Goal: Entertainment & Leisure: Consume media (video, audio)

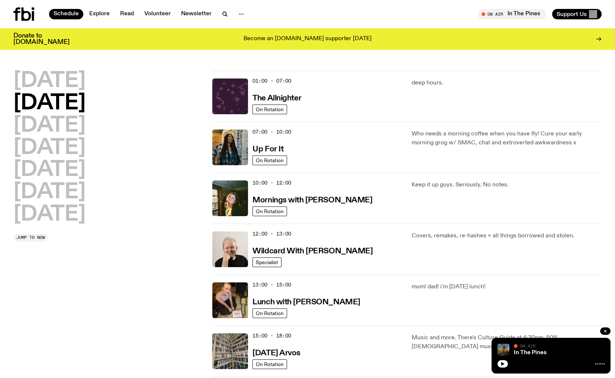
click at [20, 15] on icon at bounding box center [23, 13] width 21 height 13
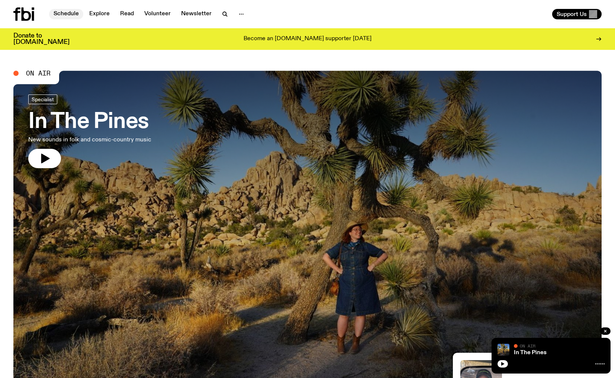
click at [69, 12] on link "Schedule" at bounding box center [66, 14] width 34 height 10
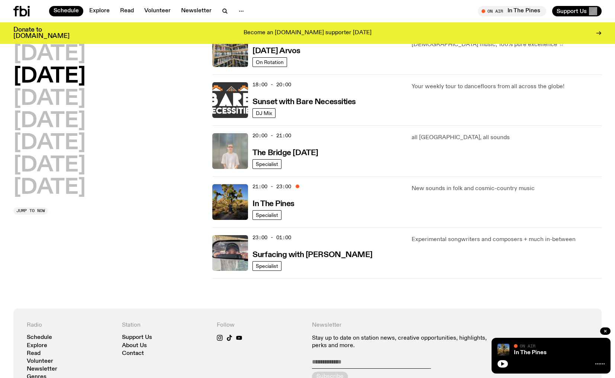
scroll to position [295, 0]
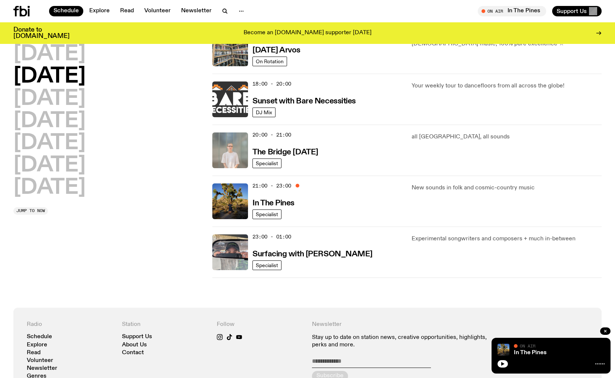
click at [231, 106] on img at bounding box center [230, 99] width 36 height 36
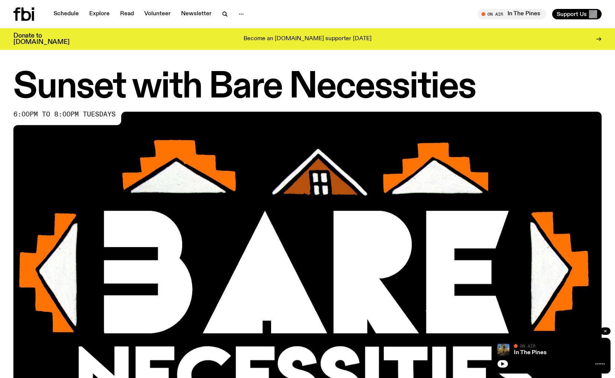
click at [607, 331] on icon "button" at bounding box center [605, 331] width 4 height 4
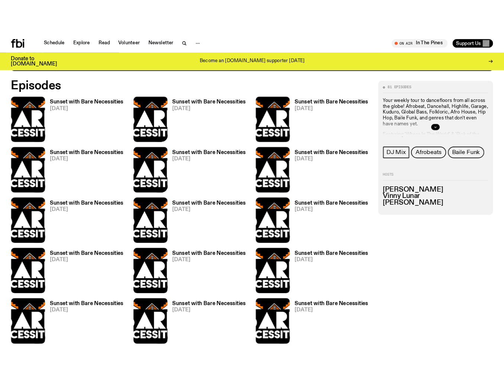
scroll to position [373, 0]
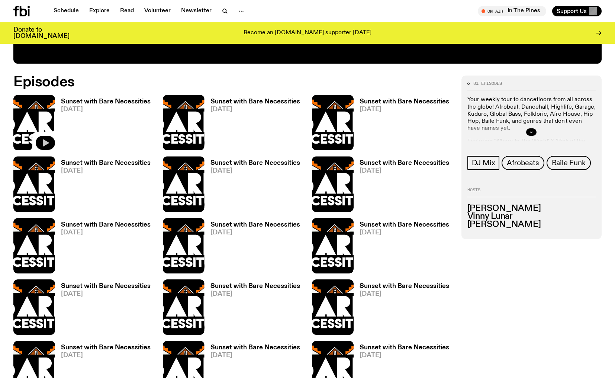
click at [41, 141] on button "button" at bounding box center [45, 143] width 19 height 14
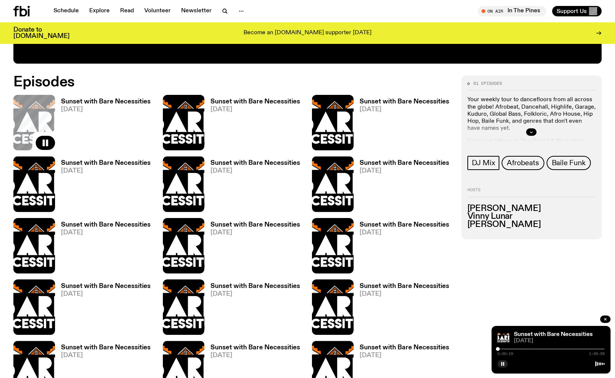
click at [502, 349] on div at bounding box center [550, 348] width 107 height 1
click at [501, 349] on div at bounding box center [501, 349] width 4 height 4
click at [503, 349] on div at bounding box center [503, 349] width 4 height 4
click at [505, 348] on div at bounding box center [506, 349] width 4 height 4
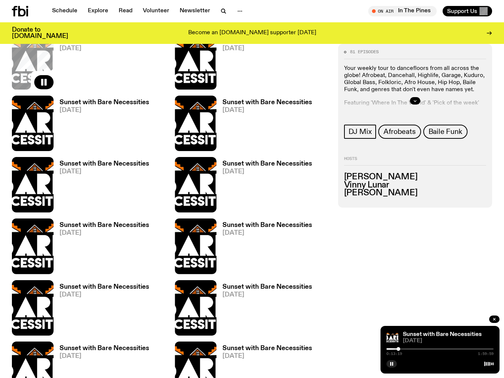
click at [398, 349] on div at bounding box center [398, 349] width 4 height 4
click at [426, 348] on div at bounding box center [439, 348] width 107 height 1
click at [468, 350] on div "0:44:40 1:59:59" at bounding box center [439, 350] width 107 height 9
click at [459, 347] on div "0:44:41 1:59:59" at bounding box center [439, 350] width 107 height 9
click at [458, 349] on div at bounding box center [439, 348] width 107 height 1
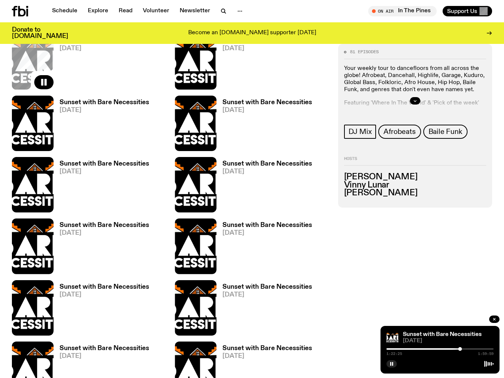
click at [469, 349] on div at bounding box center [439, 348] width 107 height 1
click at [476, 349] on div at bounding box center [439, 348] width 107 height 1
click at [430, 344] on div "Sunset with Bare Necessities [DATE] 1:40:50 1:59:59" at bounding box center [439, 350] width 119 height 48
click at [430, 347] on div "1:40:51 1:59:59" at bounding box center [439, 350] width 107 height 9
click at [429, 349] on div at bounding box center [422, 348] width 107 height 1
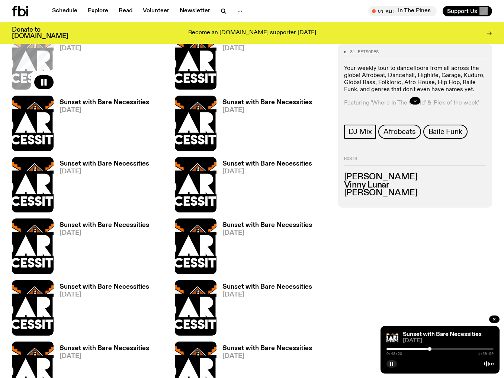
click at [423, 348] on div at bounding box center [375, 348] width 107 height 1
drag, startPoint x: 390, startPoint y: 364, endPoint x: 385, endPoint y: 352, distance: 13.2
click at [389, 362] on icon "button" at bounding box center [391, 363] width 4 height 4
